Goal: Information Seeking & Learning: Learn about a topic

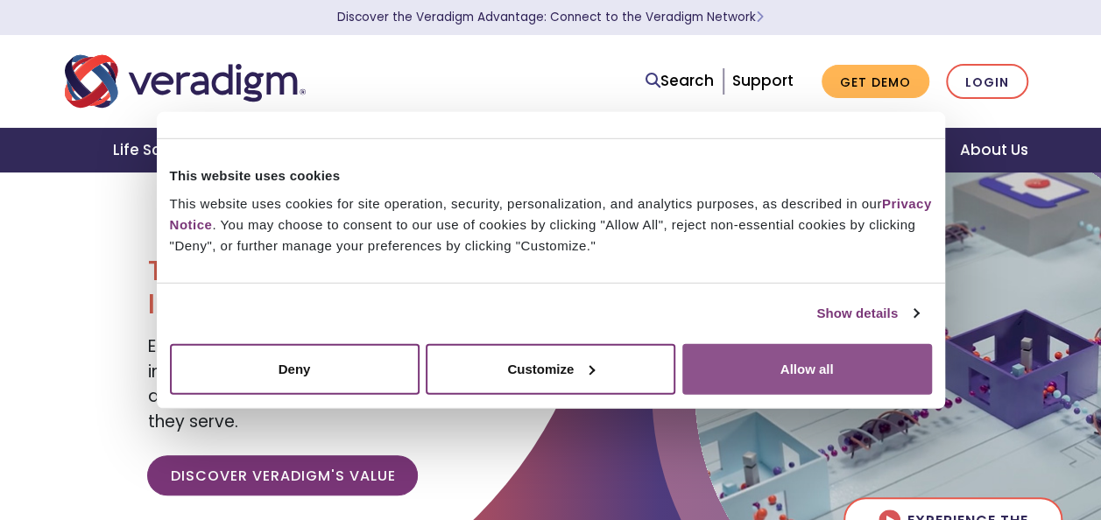
click at [781, 366] on button "Allow all" at bounding box center [807, 368] width 250 height 51
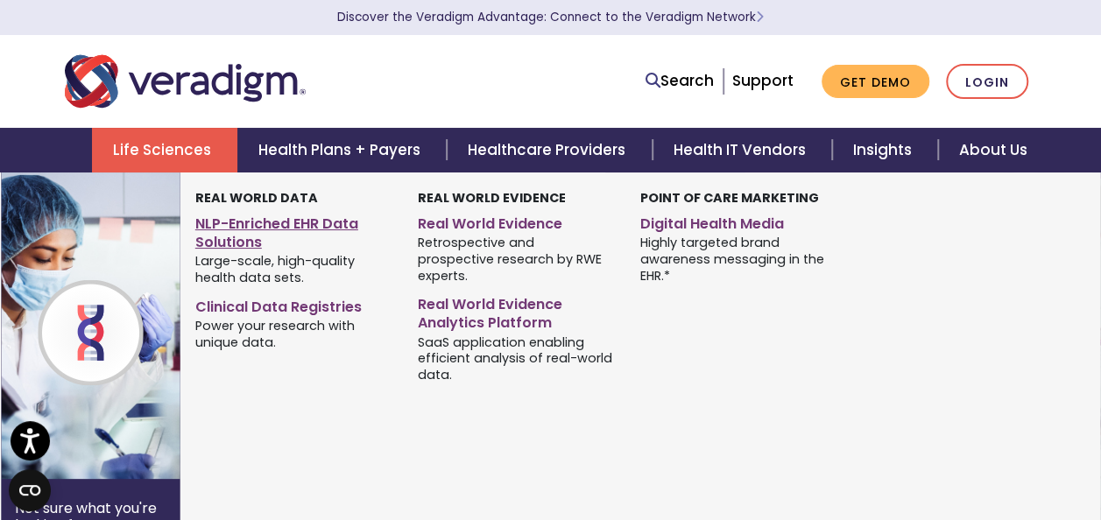
click at [261, 226] on link "NLP-Enriched EHR Data Solutions" at bounding box center [293, 230] width 196 height 44
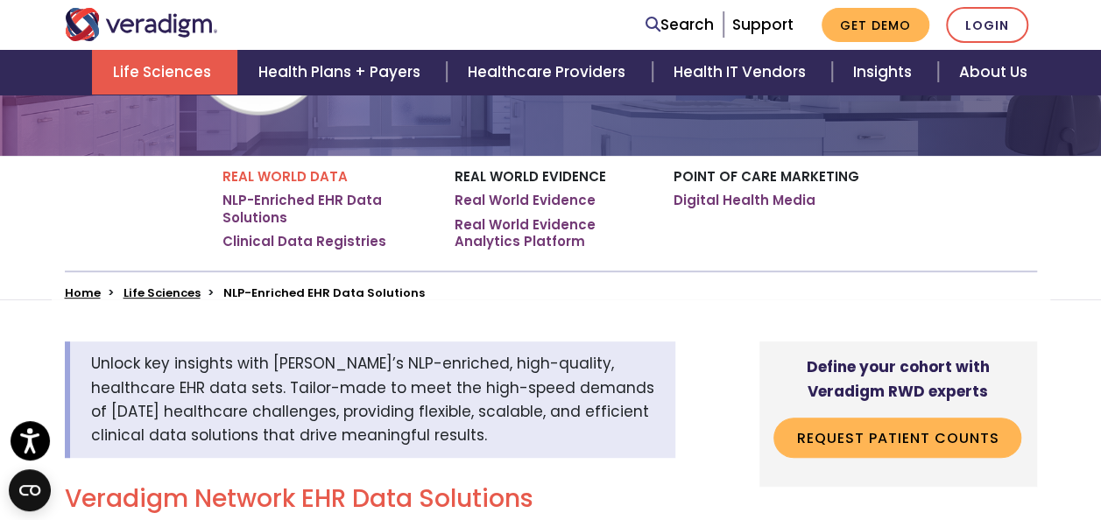
scroll to position [263, 0]
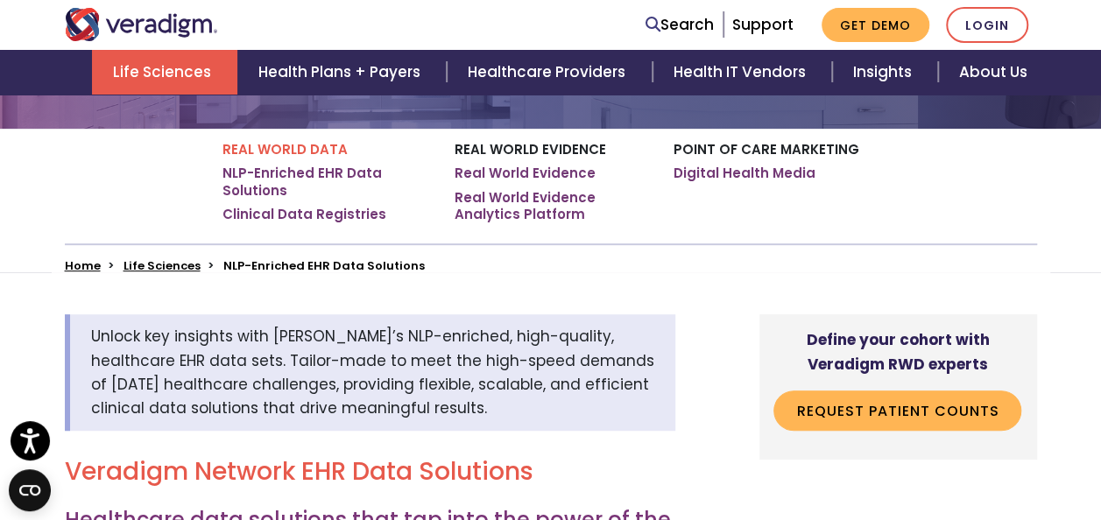
click at [357, 340] on span "Unlock key insights with Veradigm’s NLP-enriched, high-quality, healthcare EHR …" at bounding box center [372, 372] width 563 height 93
click at [417, 336] on span "Unlock key insights with Veradigm’s NLP-enriched, high-quality, healthcare EHR …" at bounding box center [372, 372] width 563 height 93
click at [375, 336] on span "Unlock key insights with Veradigm’s NLP-enriched, high-quality, healthcare EHR …" at bounding box center [372, 372] width 563 height 93
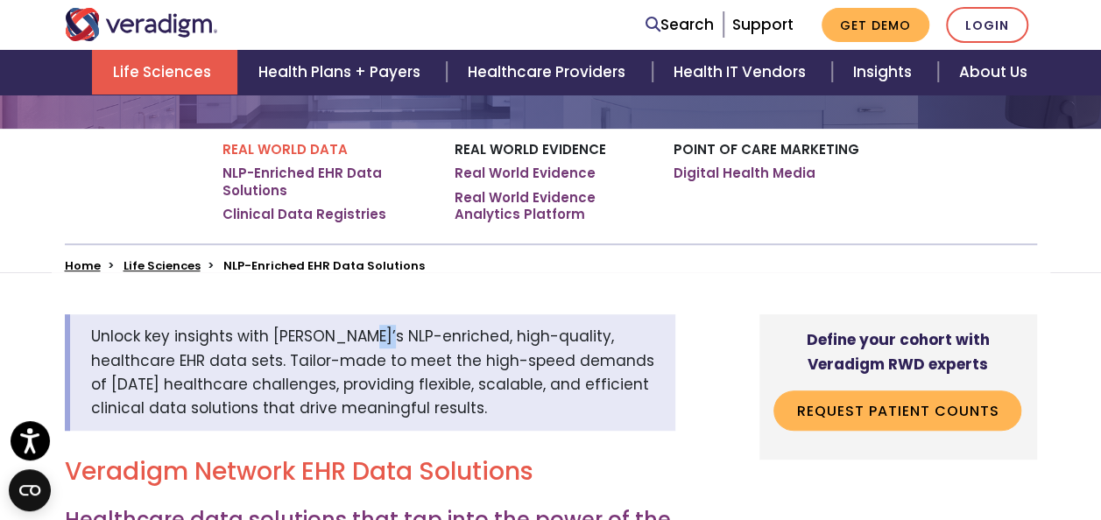
copy span "NLP"
copy span "NLP-enriched"
drag, startPoint x: 210, startPoint y: 165, endPoint x: 294, endPoint y: 200, distance: 90.7
click at [215, 167] on div "Real World Data NLP-Enriched EHR Data Solutions Clinical Data Registries Real W…" at bounding box center [551, 186] width 998 height 115
drag, startPoint x: 312, startPoint y: 207, endPoint x: 328, endPoint y: 215, distance: 18.8
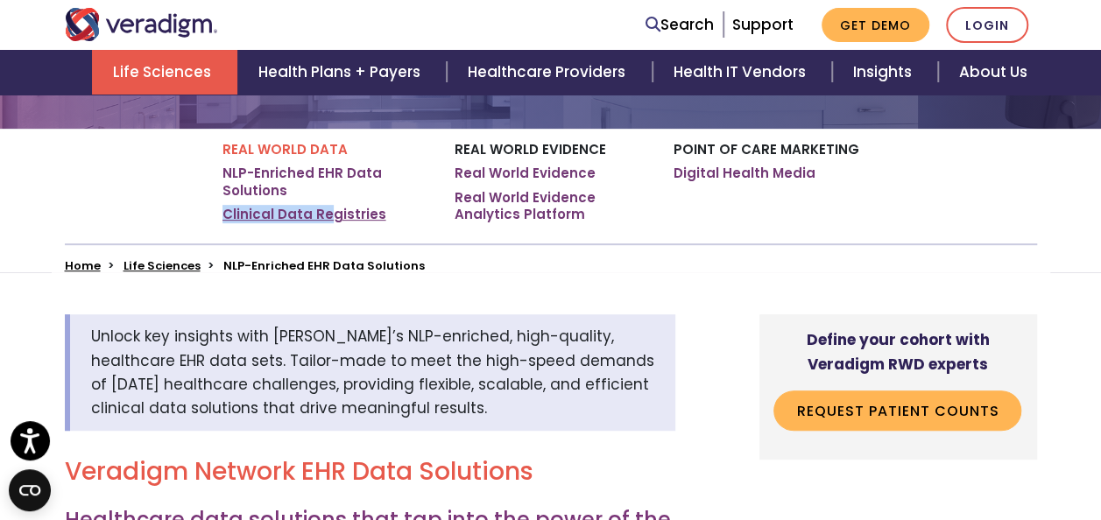
click at [328, 215] on ul "NLP-Enriched EHR Data Solutions Clinical Data Registries" at bounding box center [325, 194] width 206 height 59
drag, startPoint x: 328, startPoint y: 215, endPoint x: 210, endPoint y: 165, distance: 128.7
click at [328, 215] on link "Clinical Data Registries" at bounding box center [304, 215] width 164 height 18
click at [301, 203] on ul "NLP-Enriched EHR Data Solutions Clinical Data Registries" at bounding box center [325, 194] width 206 height 59
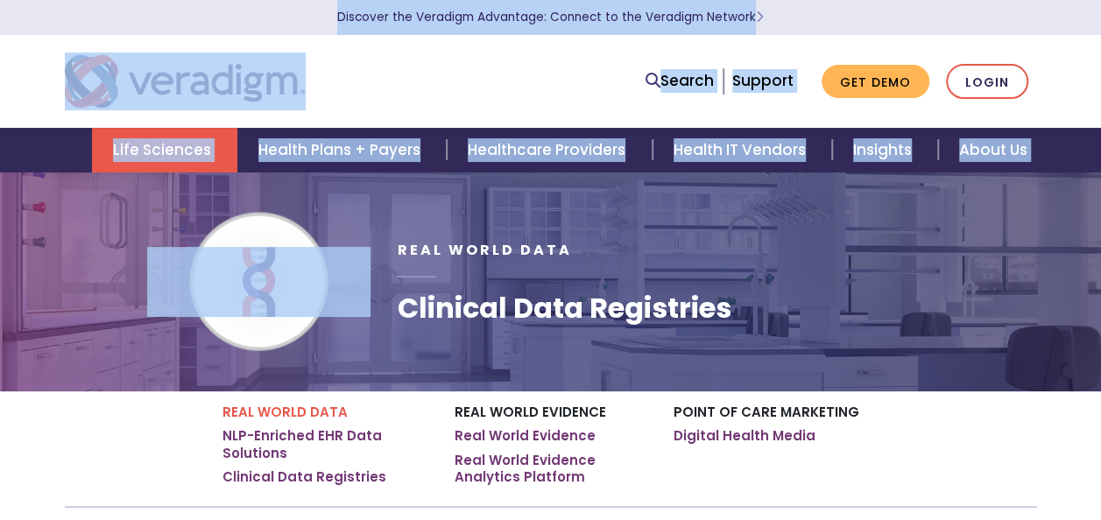
click at [179, 154] on link "Life Sciences" at bounding box center [164, 150] width 145 height 45
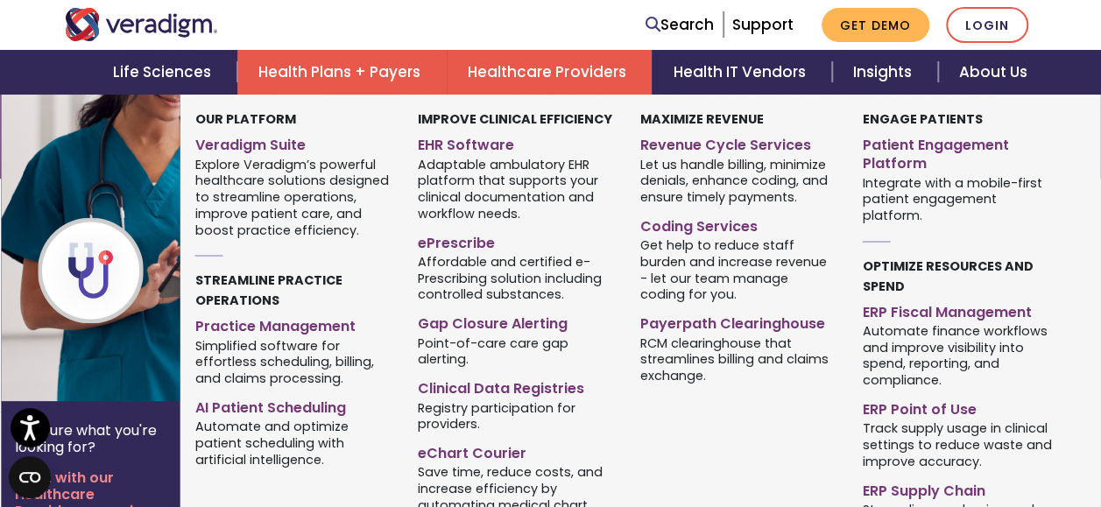
scroll to position [175, 0]
